Goal: Information Seeking & Learning: Learn about a topic

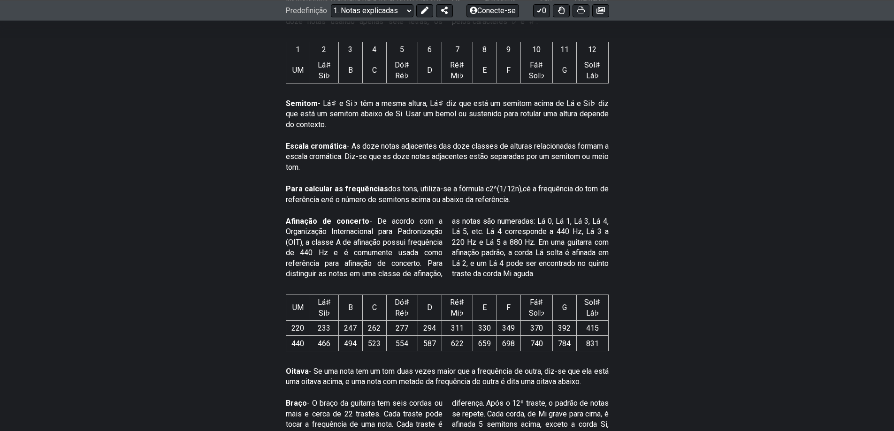
scroll to position [327, 0]
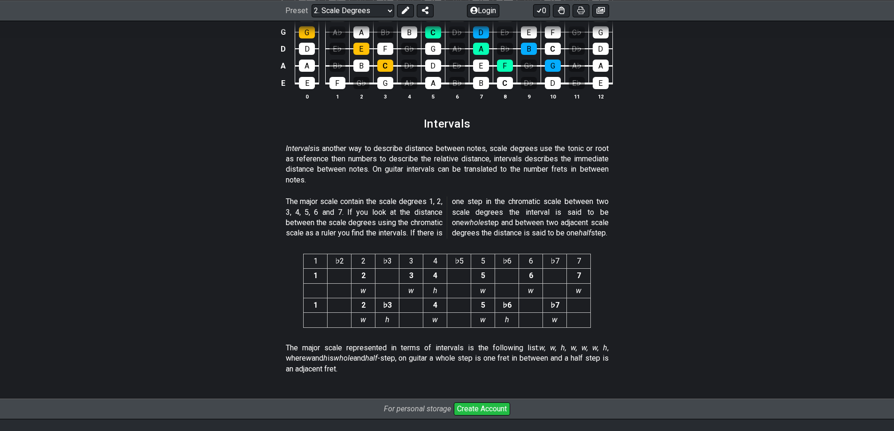
scroll to position [2443, 0]
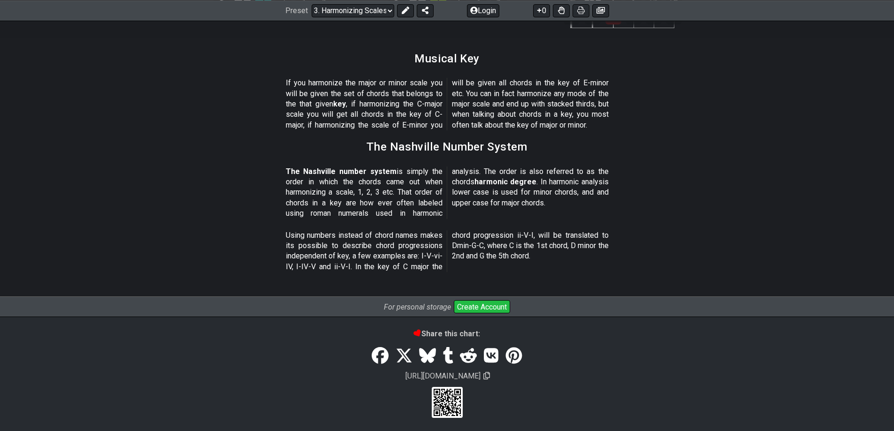
scroll to position [1091, 0]
